Goal: Information Seeking & Learning: Find specific fact

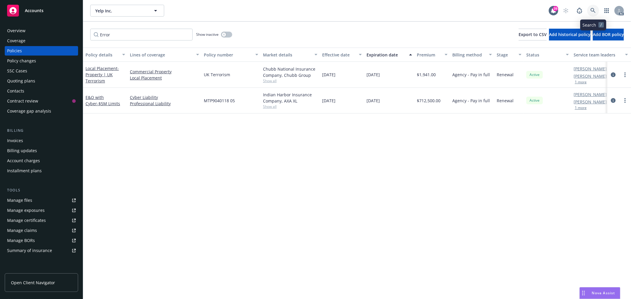
click at [588, 8] on link at bounding box center [593, 11] width 12 height 12
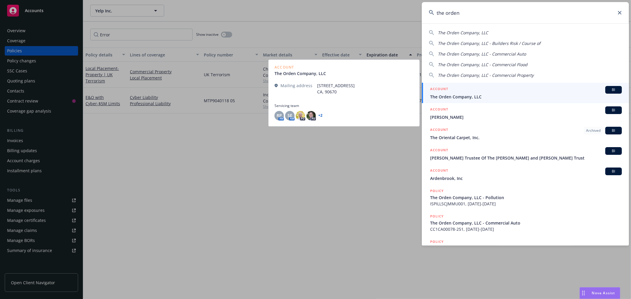
type input "the orden"
click at [508, 93] on div "ACCOUNT BI" at bounding box center [526, 90] width 192 height 8
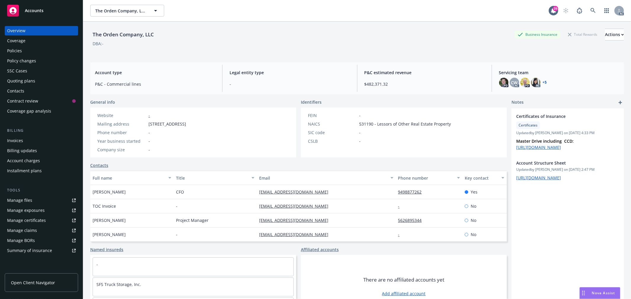
click at [28, 54] on div "Policies" at bounding box center [41, 50] width 69 height 9
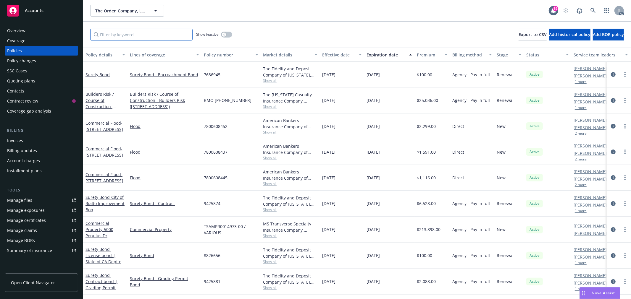
click at [144, 39] on input "Filter by keyword..." at bounding box center [141, 35] width 102 height 12
click at [159, 35] on input "Filter by keyword..." at bounding box center [141, 35] width 102 height 12
click at [180, 36] on input "Filter by keyword..." at bounding box center [141, 35] width 102 height 12
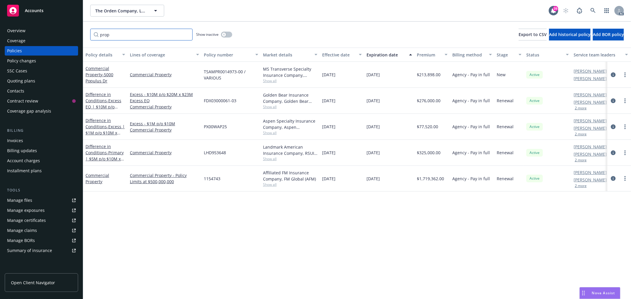
type input "prop"
click at [210, 178] on span "1154743" at bounding box center [212, 179] width 17 height 6
copy span "1154743"
click at [599, 10] on link at bounding box center [593, 11] width 12 height 12
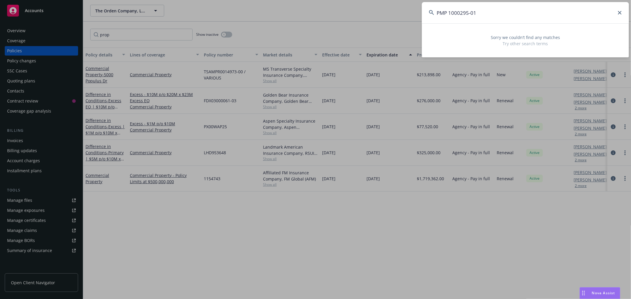
drag, startPoint x: 481, startPoint y: 15, endPoint x: 420, endPoint y: 19, distance: 61.1
click at [420, 19] on div "PMP 1000295-01 Sorry we couldn’t find any matches Try other search terms" at bounding box center [315, 149] width 631 height 299
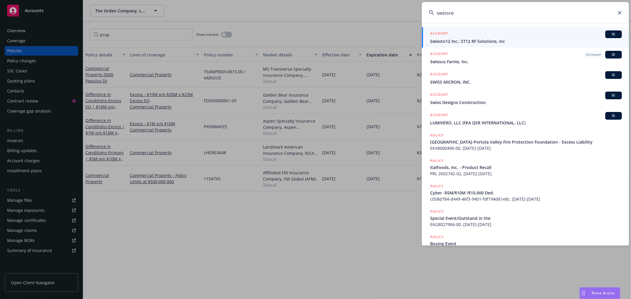
drag, startPoint x: 490, startPoint y: 19, endPoint x: 426, endPoint y: 19, distance: 63.3
click at [426, 19] on input "swissre" at bounding box center [525, 12] width 207 height 21
paste input "[EMAIL_ADDRESS][DOMAIN_NAME]"
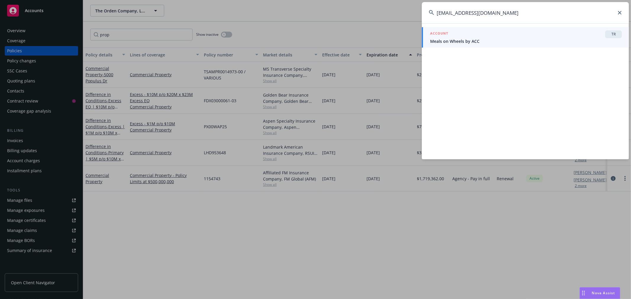
click at [503, 11] on input "[EMAIL_ADDRESS][DOMAIN_NAME]" at bounding box center [525, 12] width 207 height 21
drag, startPoint x: 490, startPoint y: 15, endPoint x: 432, endPoint y: 15, distance: 58.0
click at [432, 15] on div "[EMAIL_ADDRESS][DOMAIN_NAME]" at bounding box center [525, 12] width 207 height 21
click at [491, 16] on input "[EMAIL_ADDRESS][DOMAIN_NAME]" at bounding box center [525, 12] width 207 height 21
drag, startPoint x: 491, startPoint y: 16, endPoint x: 432, endPoint y: 16, distance: 58.9
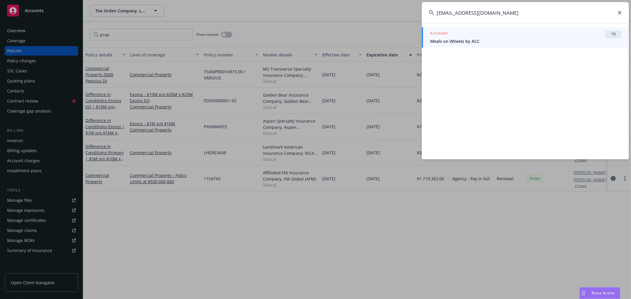
click at [432, 16] on input "[EMAIL_ADDRESS][DOMAIN_NAME]" at bounding box center [525, 12] width 207 height 21
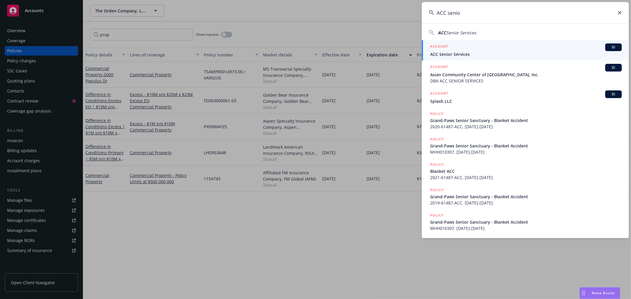
type input "ACC senio"
click at [466, 51] on span "ACC Senior Services" at bounding box center [526, 54] width 192 height 6
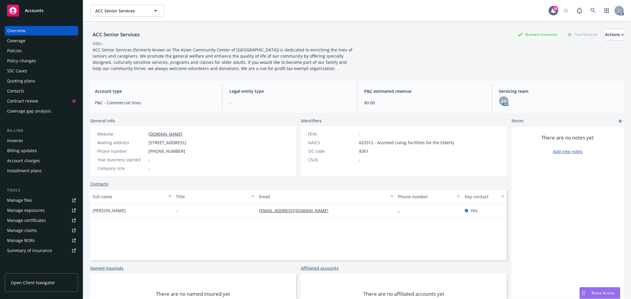
scroll to position [28, 0]
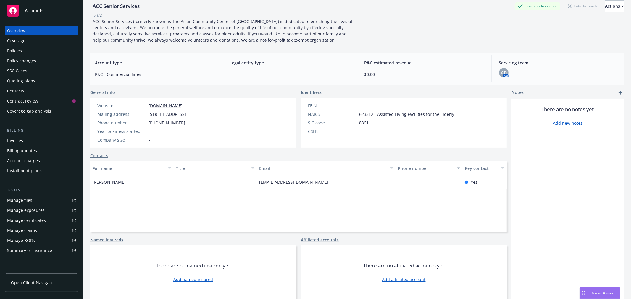
click at [18, 49] on div "Policies" at bounding box center [14, 50] width 15 height 9
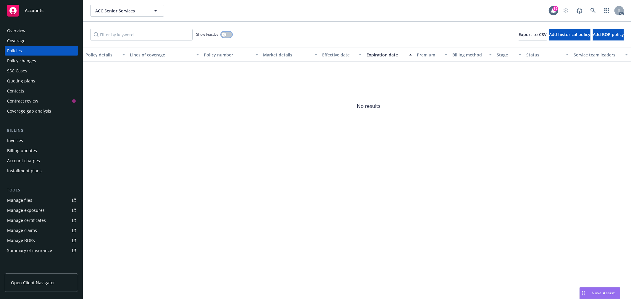
click at [225, 37] on button "button" at bounding box center [226, 35] width 11 height 6
click at [228, 35] on icon "button" at bounding box center [229, 35] width 2 height 2
click at [16, 30] on div "Overview" at bounding box center [16, 30] width 18 height 9
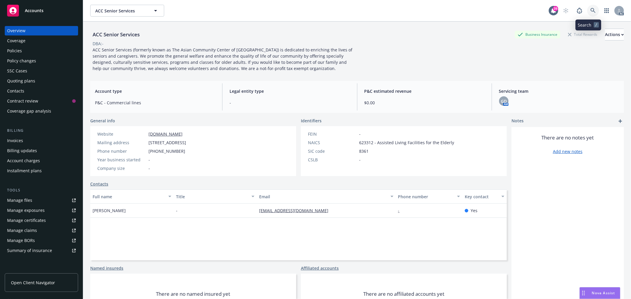
click at [591, 9] on icon at bounding box center [593, 10] width 5 height 5
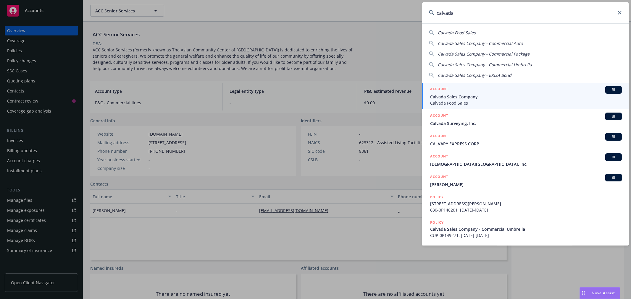
type input "calvada"
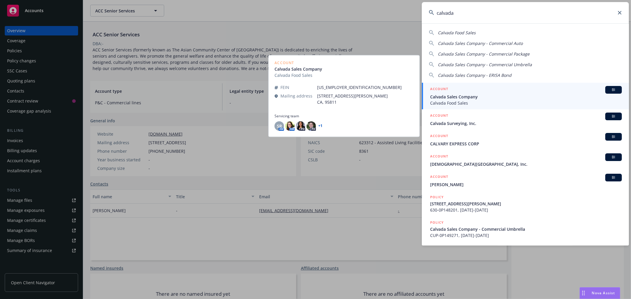
click at [528, 95] on span "Calvada Sales Company" at bounding box center [526, 97] width 192 height 6
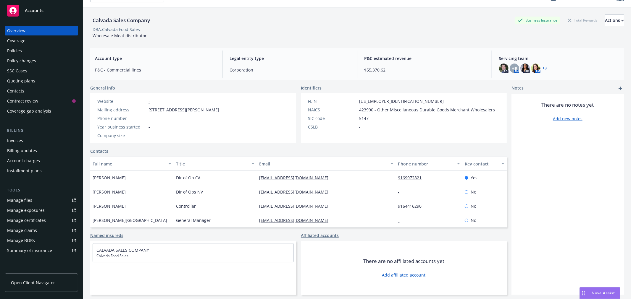
scroll to position [22, 0]
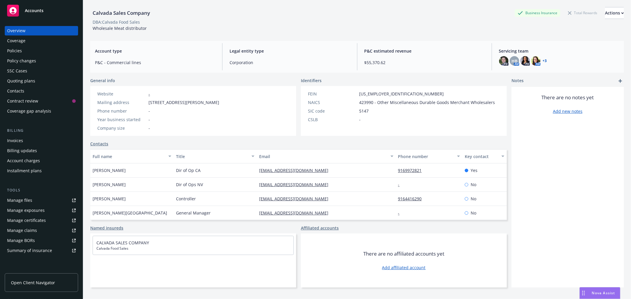
click at [31, 52] on div "Policies" at bounding box center [41, 50] width 69 height 9
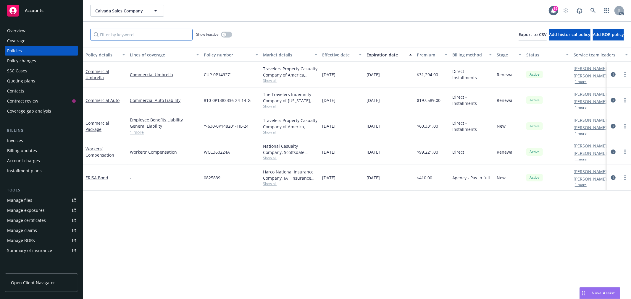
click at [156, 38] on input "Filter by keyword..." at bounding box center [141, 35] width 102 height 12
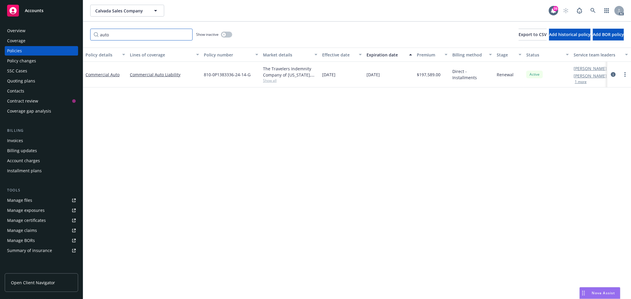
type input "auto"
click at [226, 36] on button "button" at bounding box center [226, 35] width 11 height 6
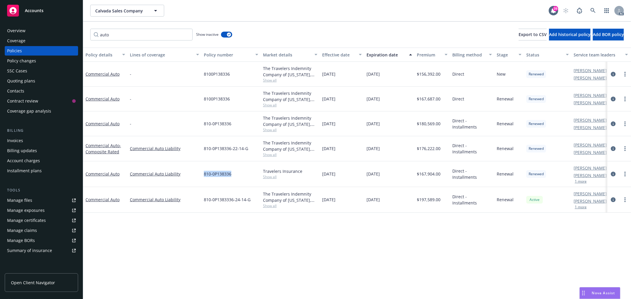
drag, startPoint x: 237, startPoint y: 175, endPoint x: 201, endPoint y: 177, distance: 35.8
click at [201, 177] on div "810-0P138336" at bounding box center [230, 175] width 59 height 26
copy span "810-0P138336"
